Goal: Transaction & Acquisition: Download file/media

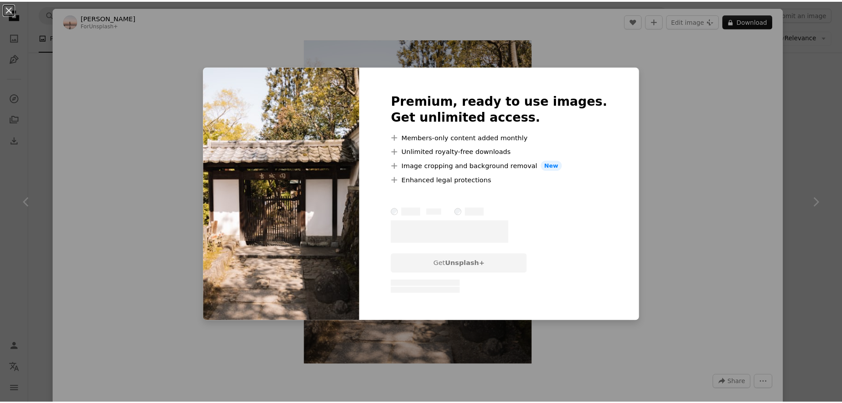
scroll to position [1656, 0]
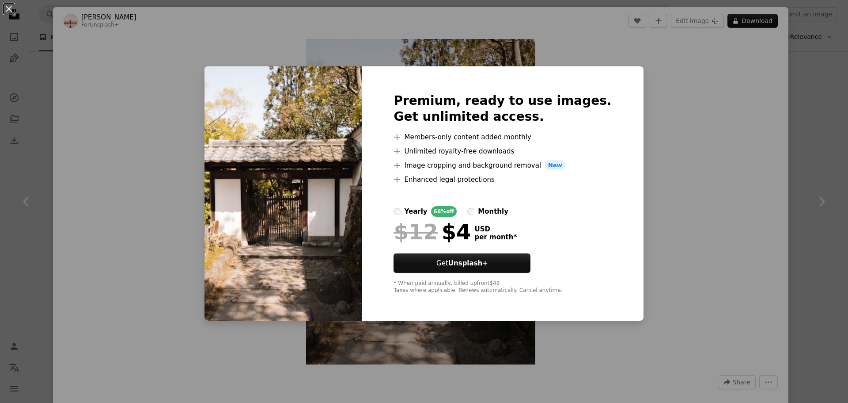
click at [708, 117] on div "An X shape Premium, ready to use images. Get unlimited access. A plus sign Memb…" at bounding box center [424, 201] width 848 height 403
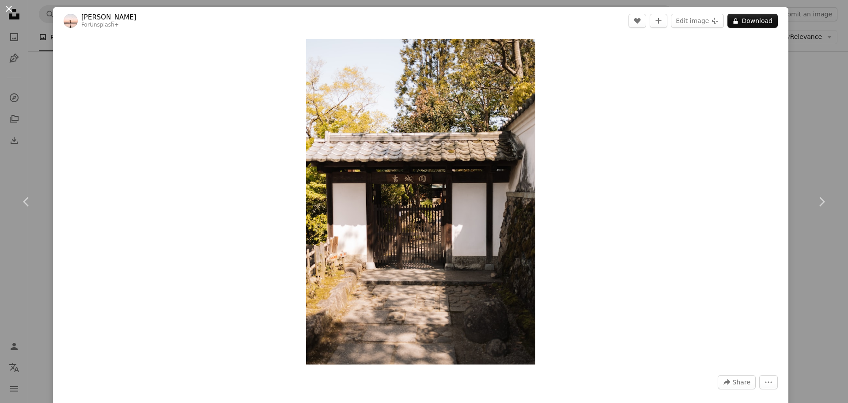
click at [4, 4] on button "An X shape" at bounding box center [9, 9] width 11 height 11
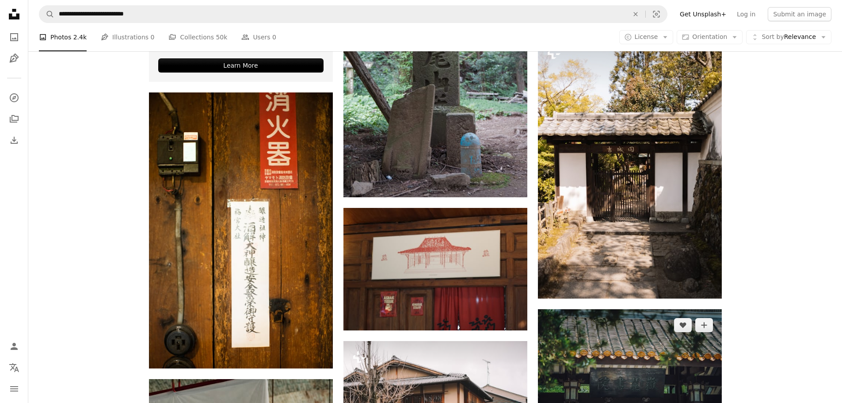
scroll to position [1966, 0]
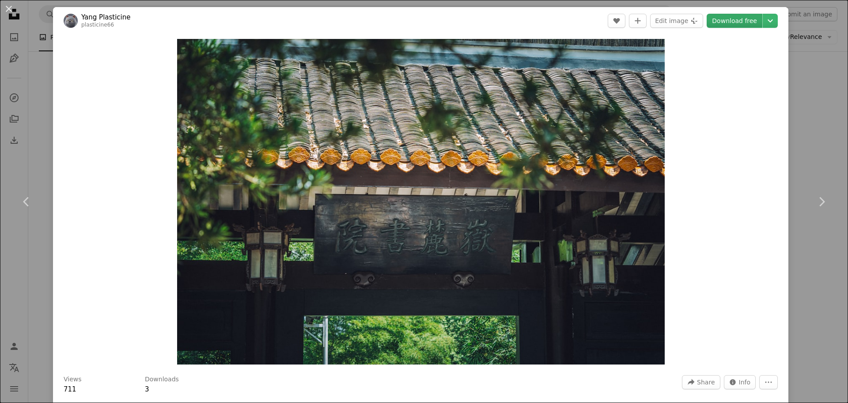
click at [726, 22] on link "Download free" at bounding box center [735, 21] width 56 height 14
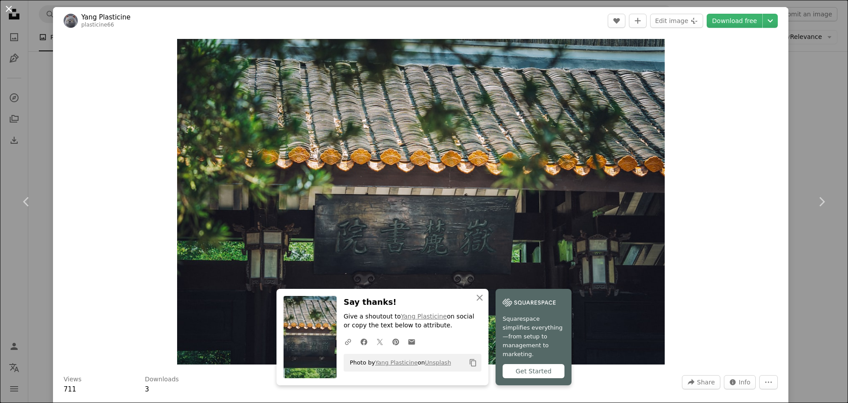
click at [7, 12] on button "An X shape" at bounding box center [9, 9] width 11 height 11
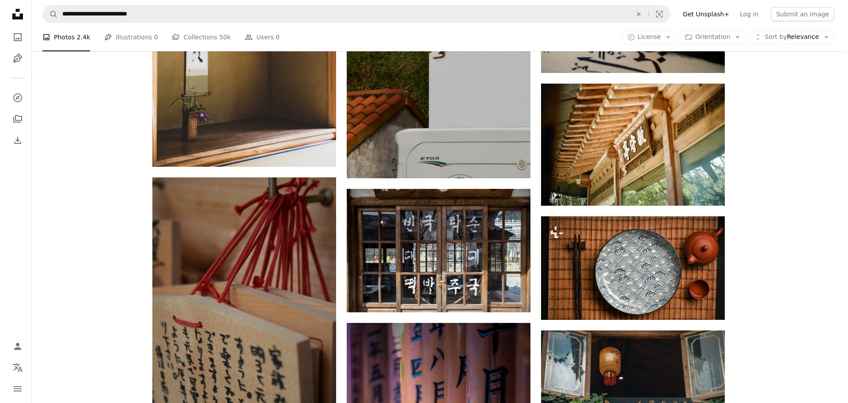
scroll to position [6561, 0]
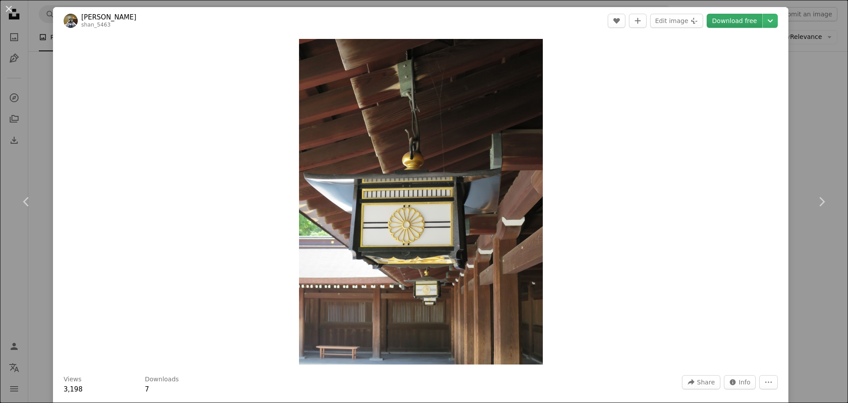
click at [740, 23] on link "Download free" at bounding box center [735, 21] width 56 height 14
